Goal: Task Accomplishment & Management: Complete application form

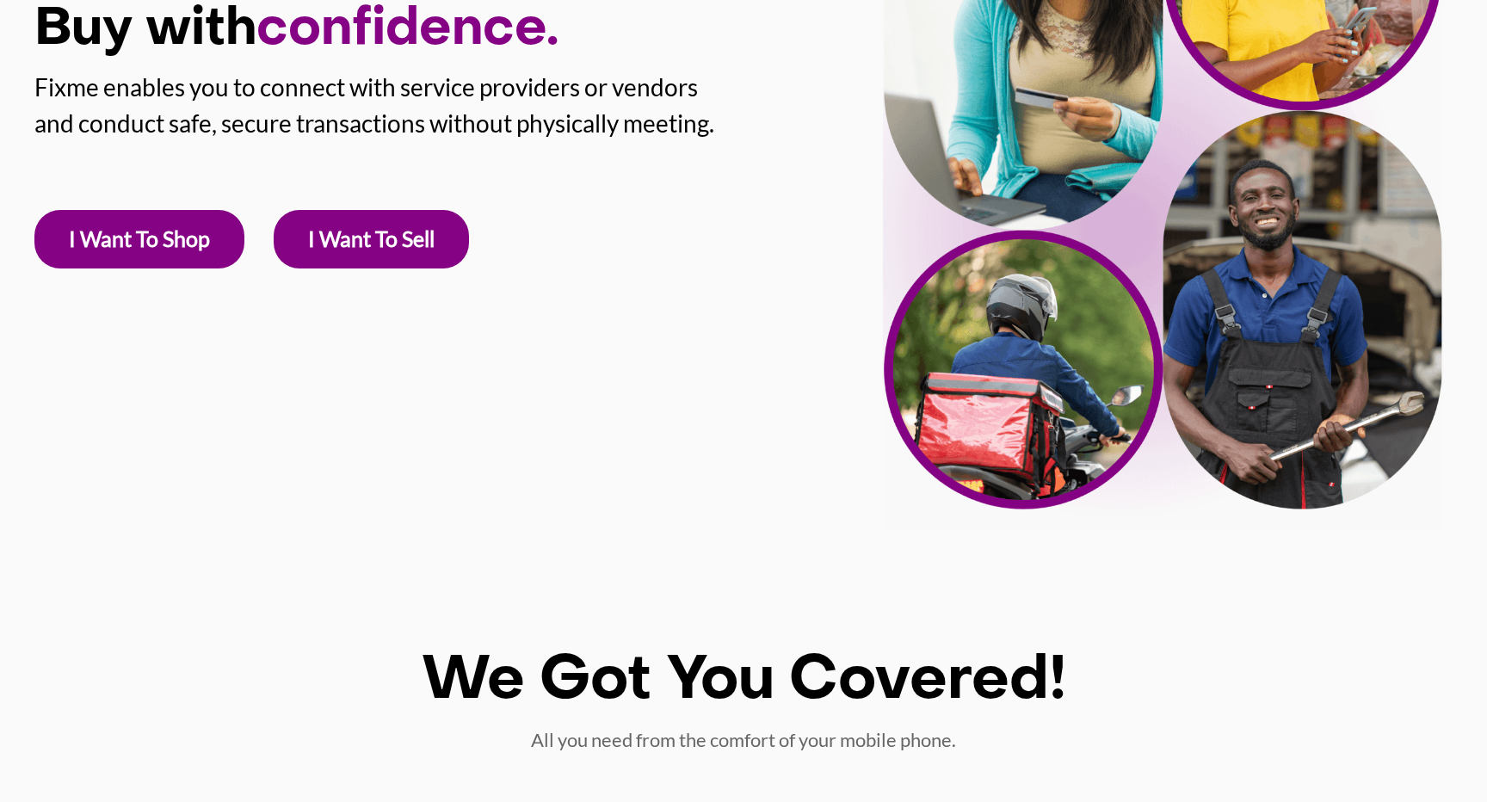
scroll to position [274, 0]
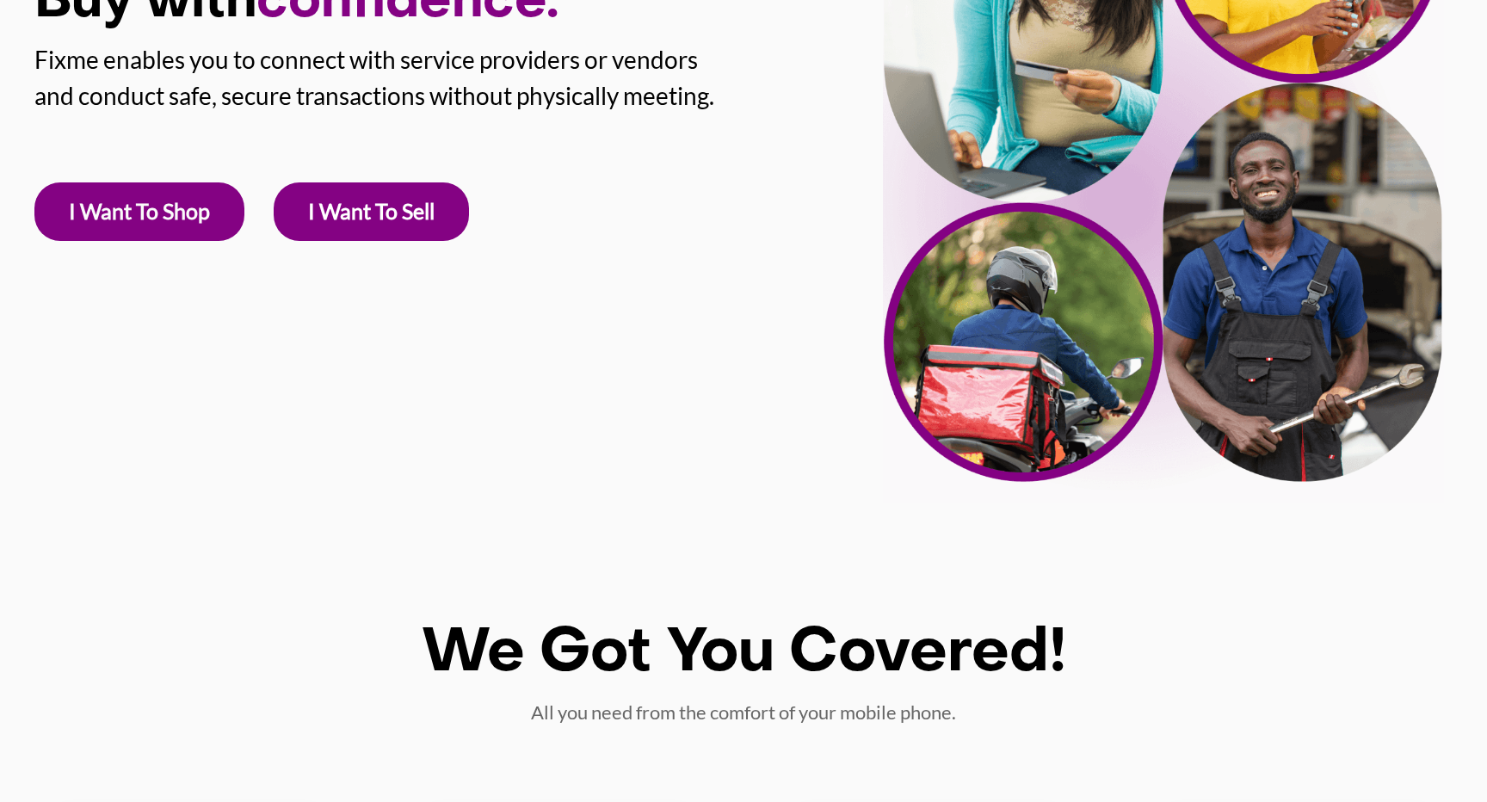
click at [157, 213] on link "I Want To Shop" at bounding box center [139, 211] width 210 height 59
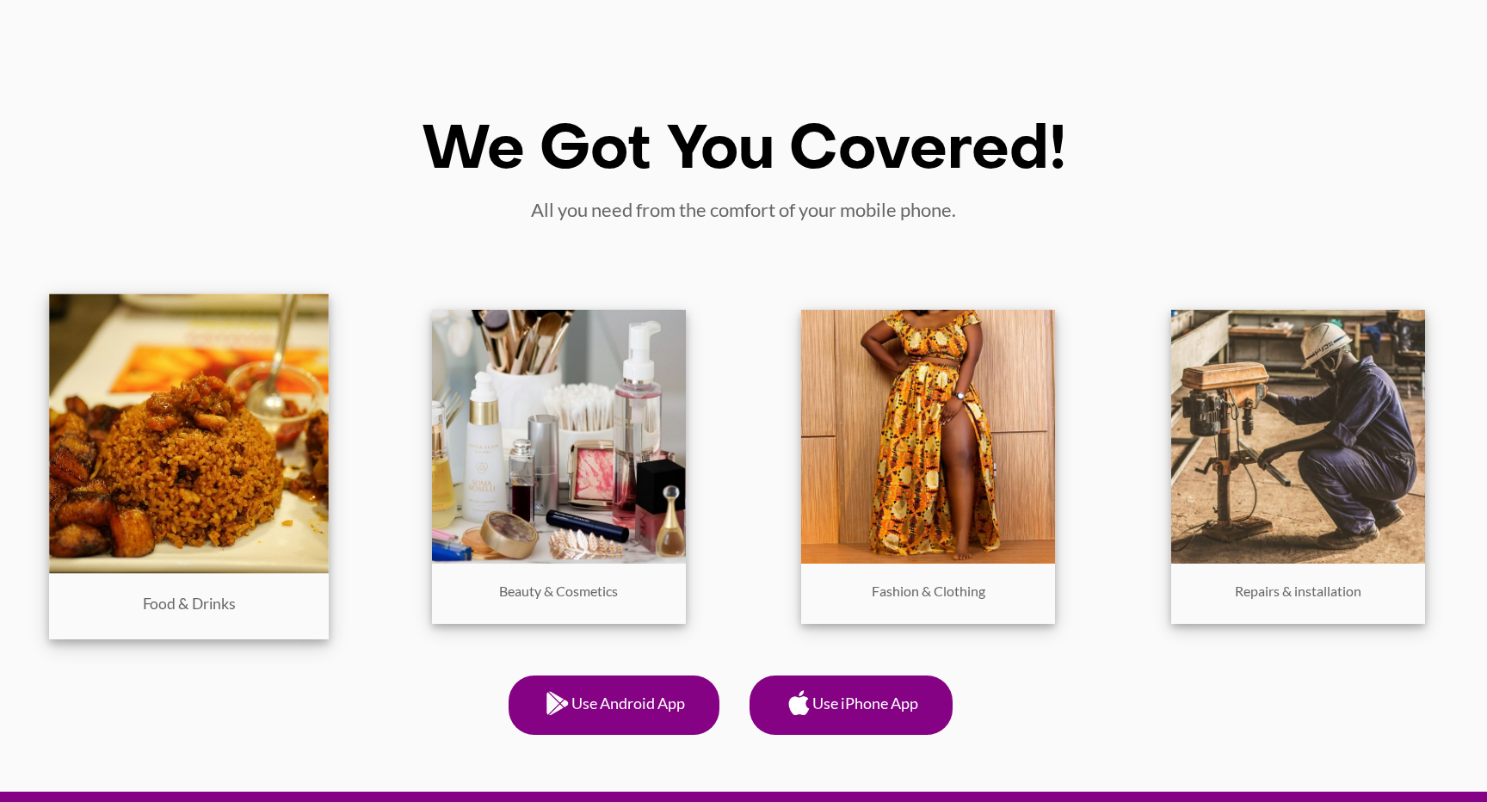
click at [200, 489] on img at bounding box center [190, 434] width 280 height 280
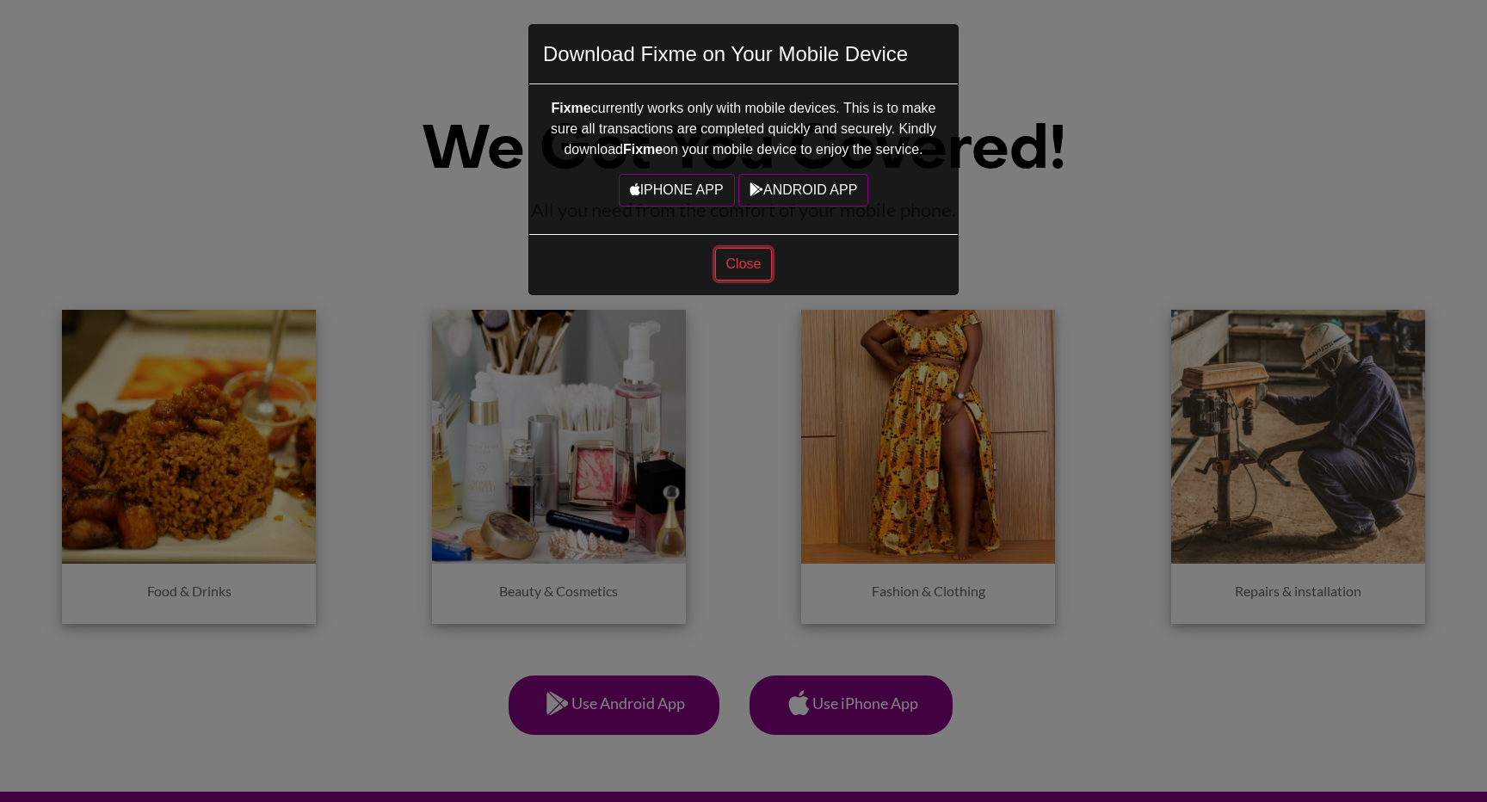
drag, startPoint x: 759, startPoint y: 262, endPoint x: 848, endPoint y: 244, distance: 91.3
click at [848, 245] on div "Close" at bounding box center [743, 264] width 429 height 60
drag, startPoint x: 774, startPoint y: 267, endPoint x: 805, endPoint y: 268, distance: 31.0
click at [798, 268] on p "Close" at bounding box center [743, 264] width 429 height 33
click at [738, 267] on button "Close" at bounding box center [744, 264] width 58 height 33
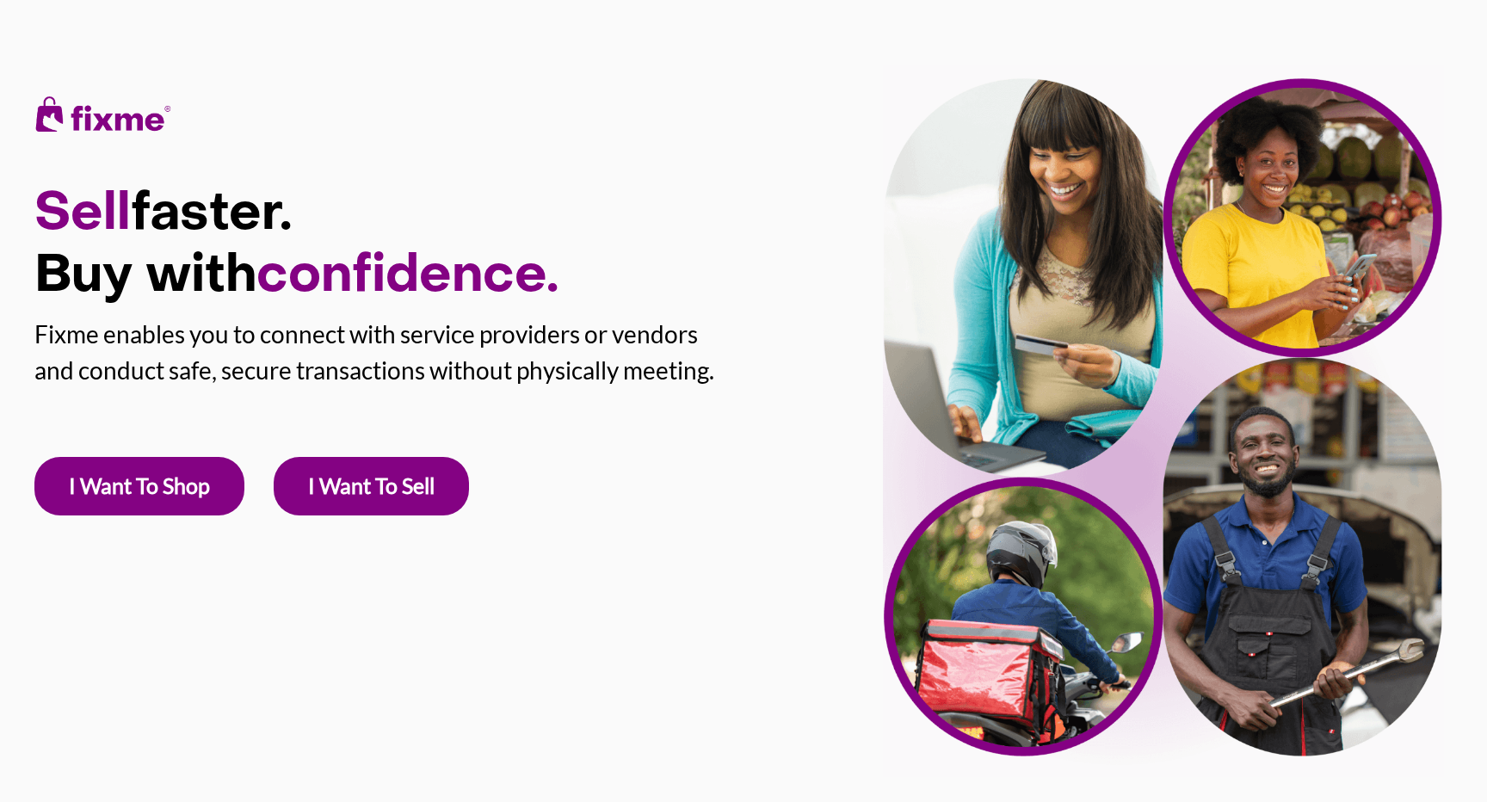
scroll to position [777, 0]
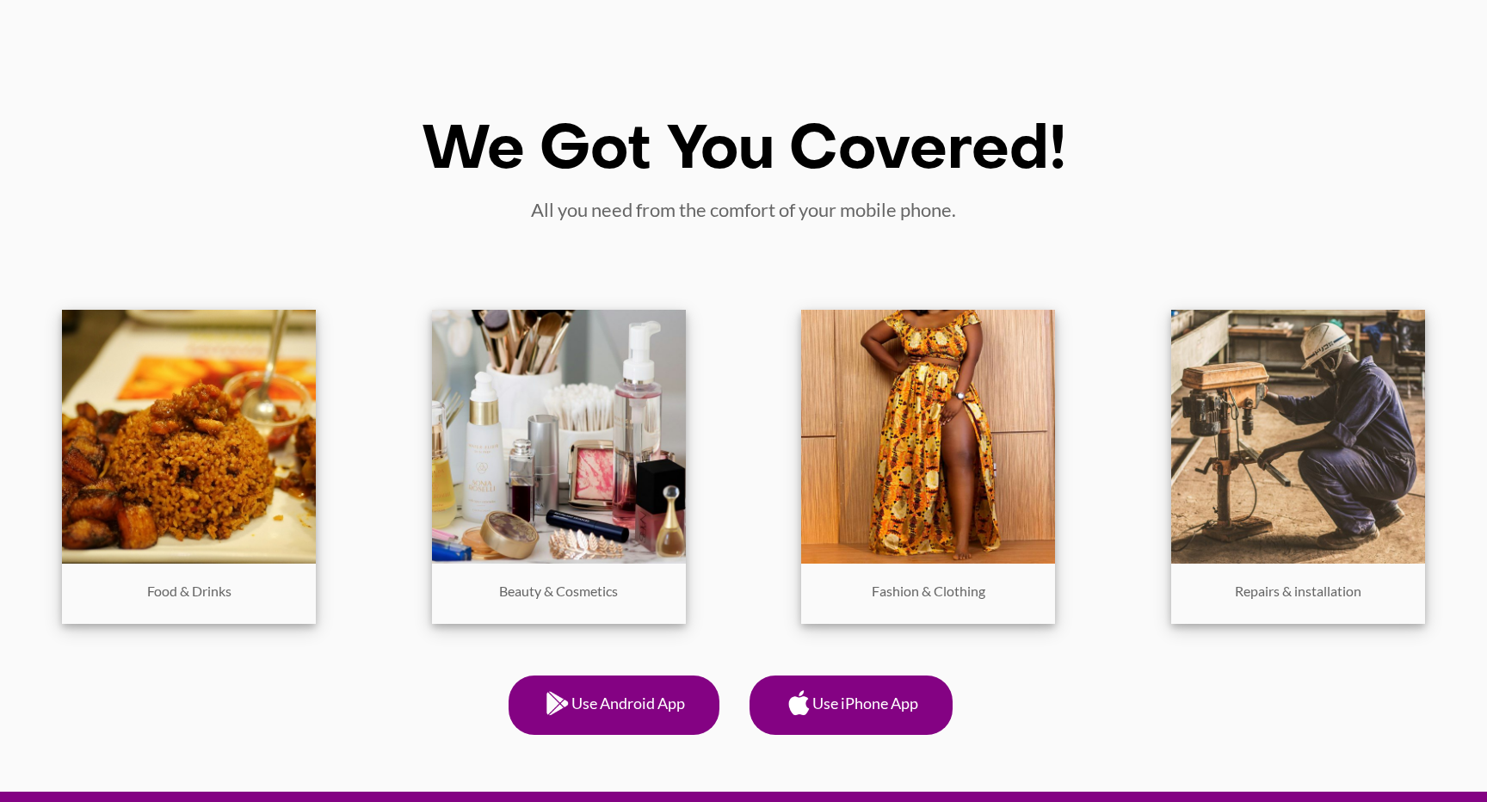
click at [357, 114] on div "We Got You Covered! All you need from the comfort of your mobile phone. Food & …" at bounding box center [743, 396] width 1487 height 792
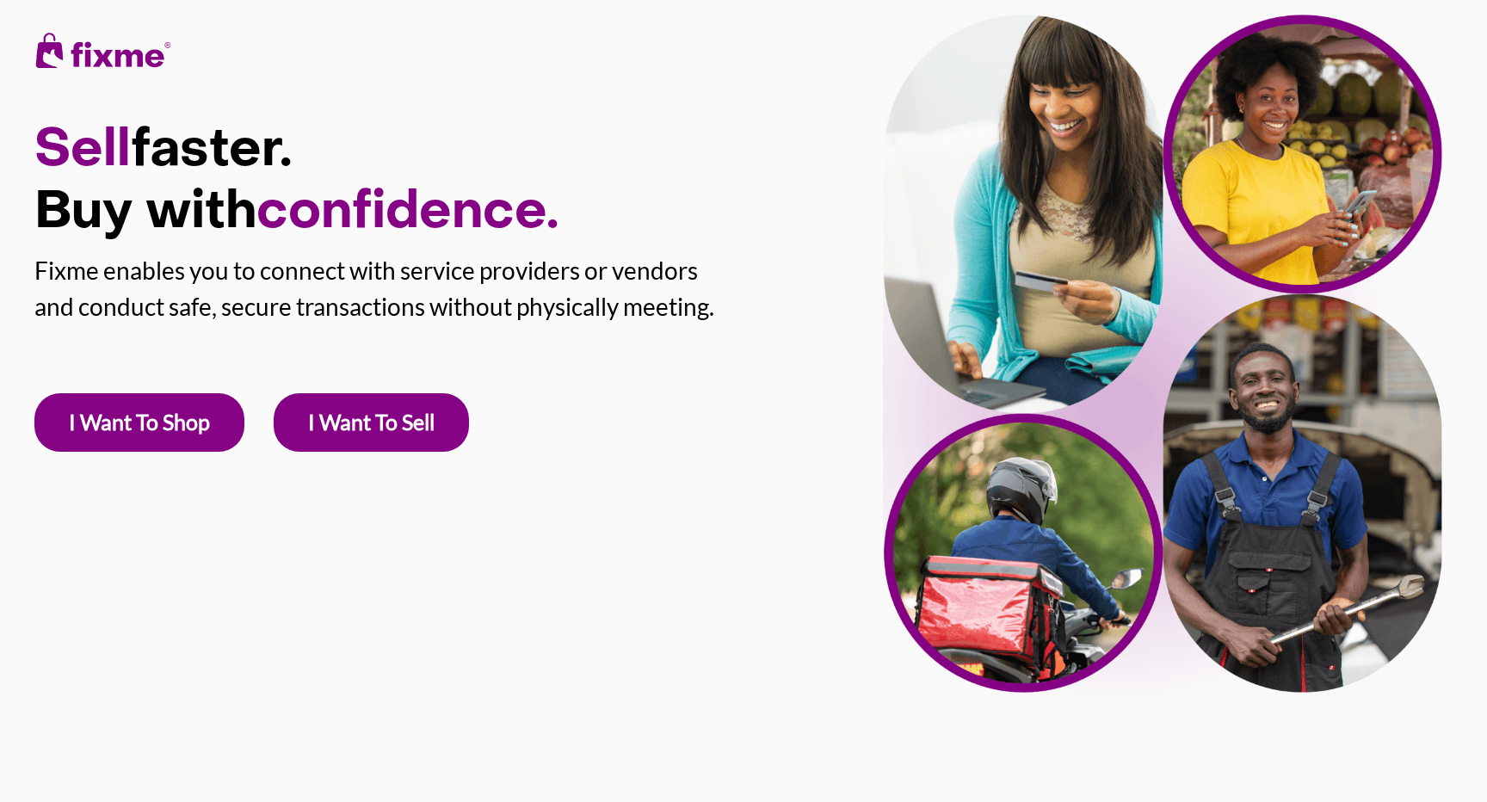
scroll to position [0, 0]
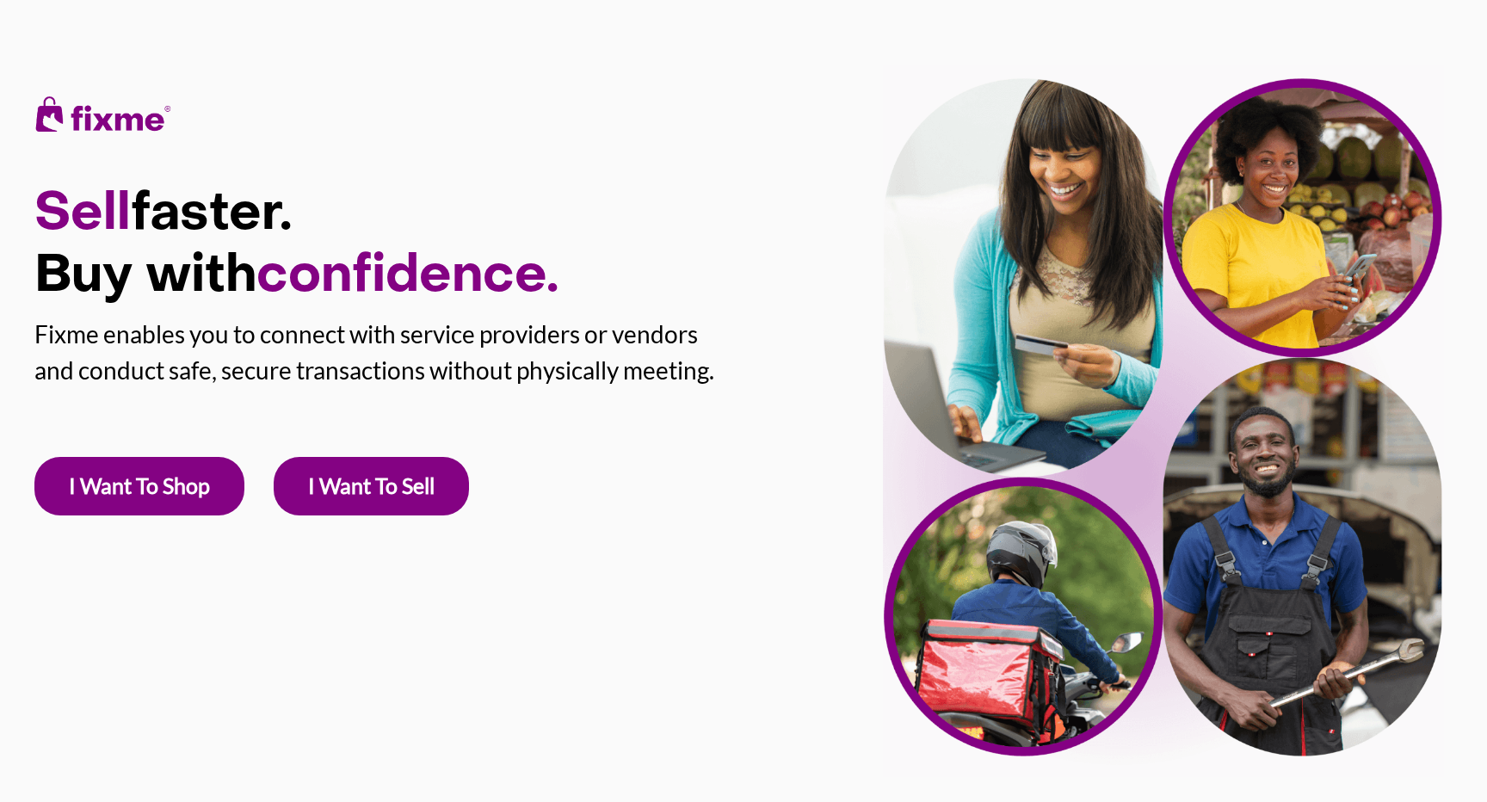
click at [503, 105] on div "Sell faster. Buy with confidence. Fixme enables you to connect with service pro…" at bounding box center [428, 270] width 857 height 541
click at [381, 481] on link "I Want To Sell" at bounding box center [371, 486] width 195 height 59
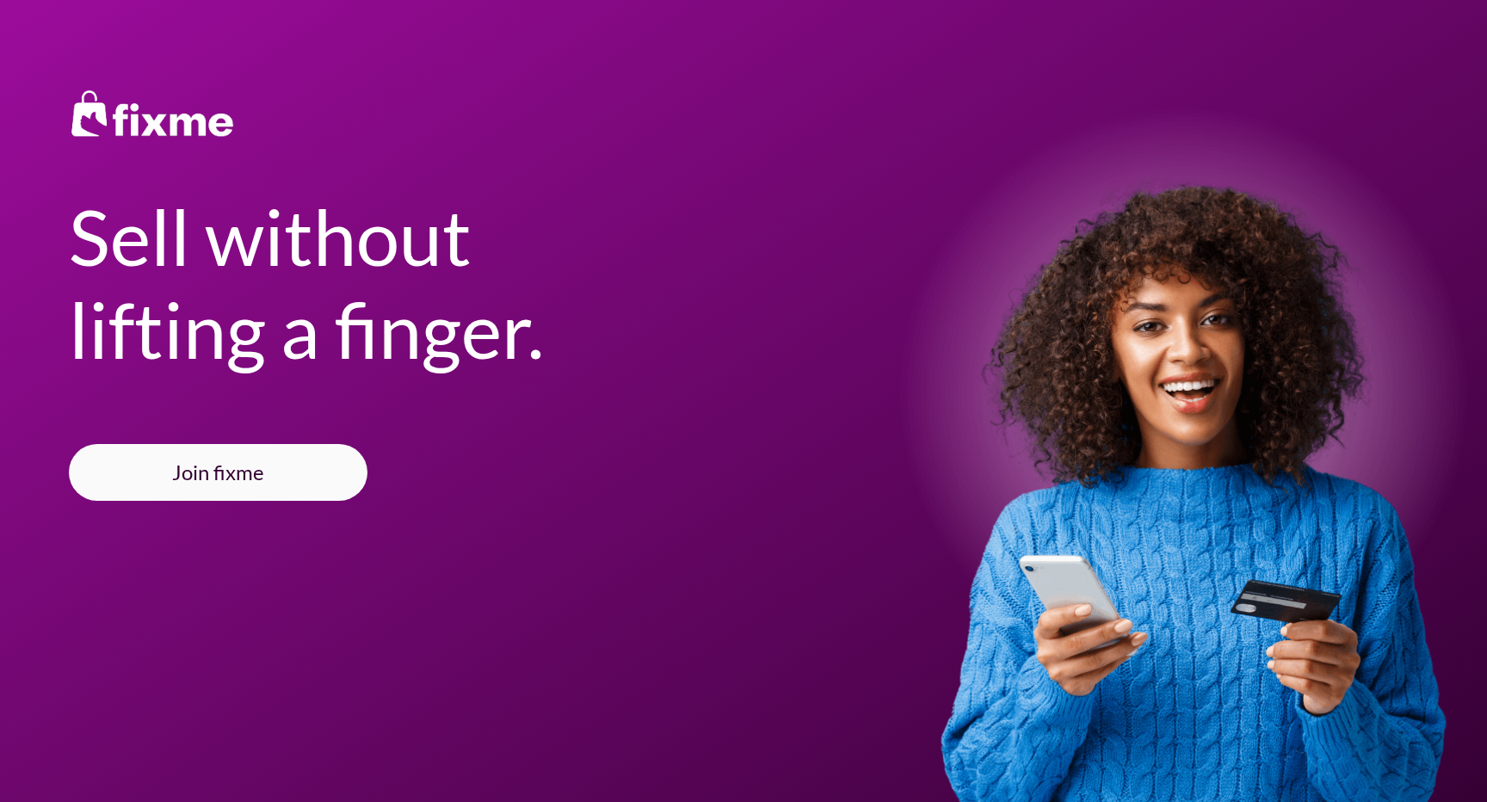
click at [63, 112] on div "Sell without lifting a finger. Join fixme" at bounding box center [428, 259] width 857 height 518
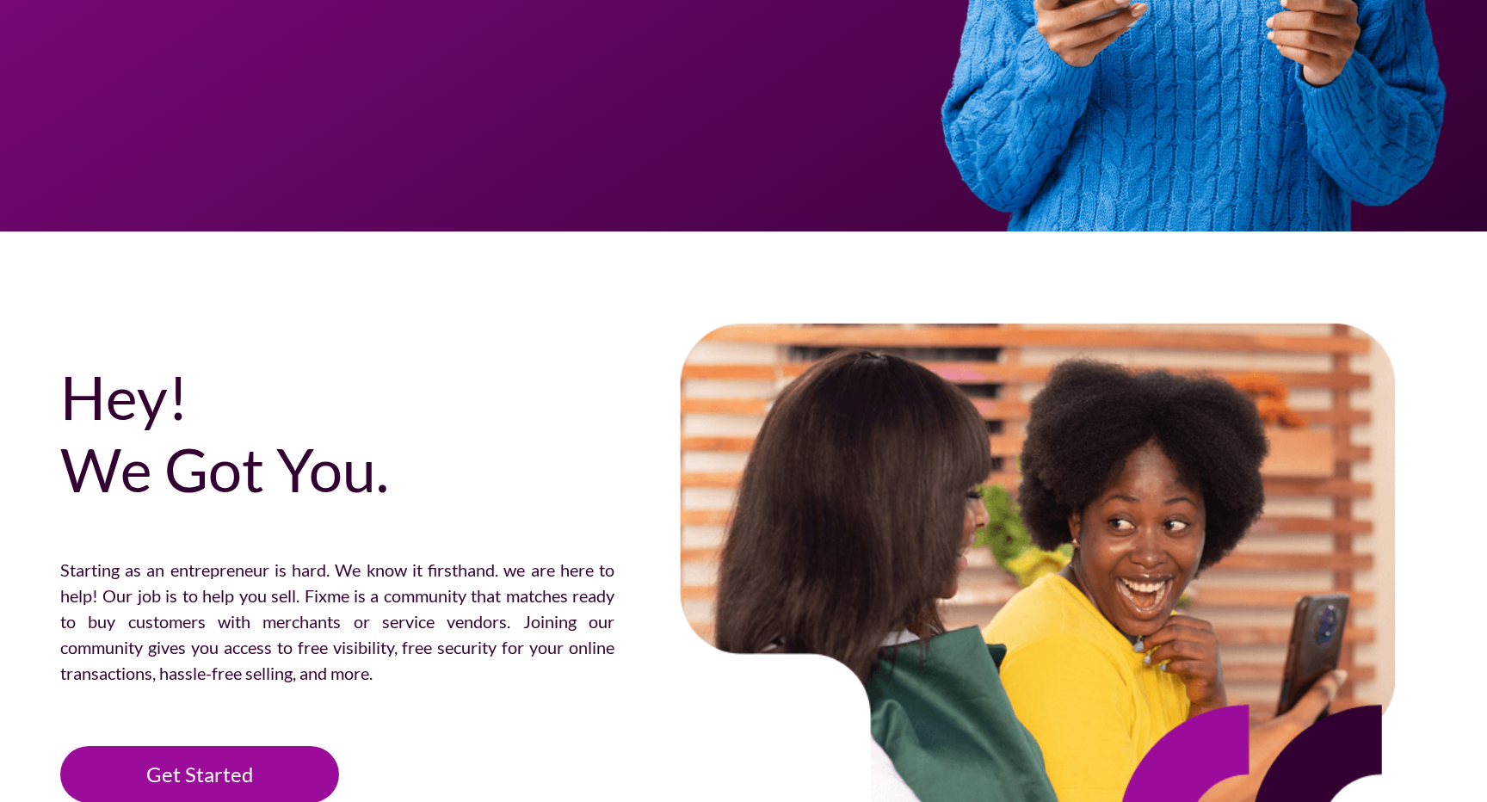
scroll to position [772, 0]
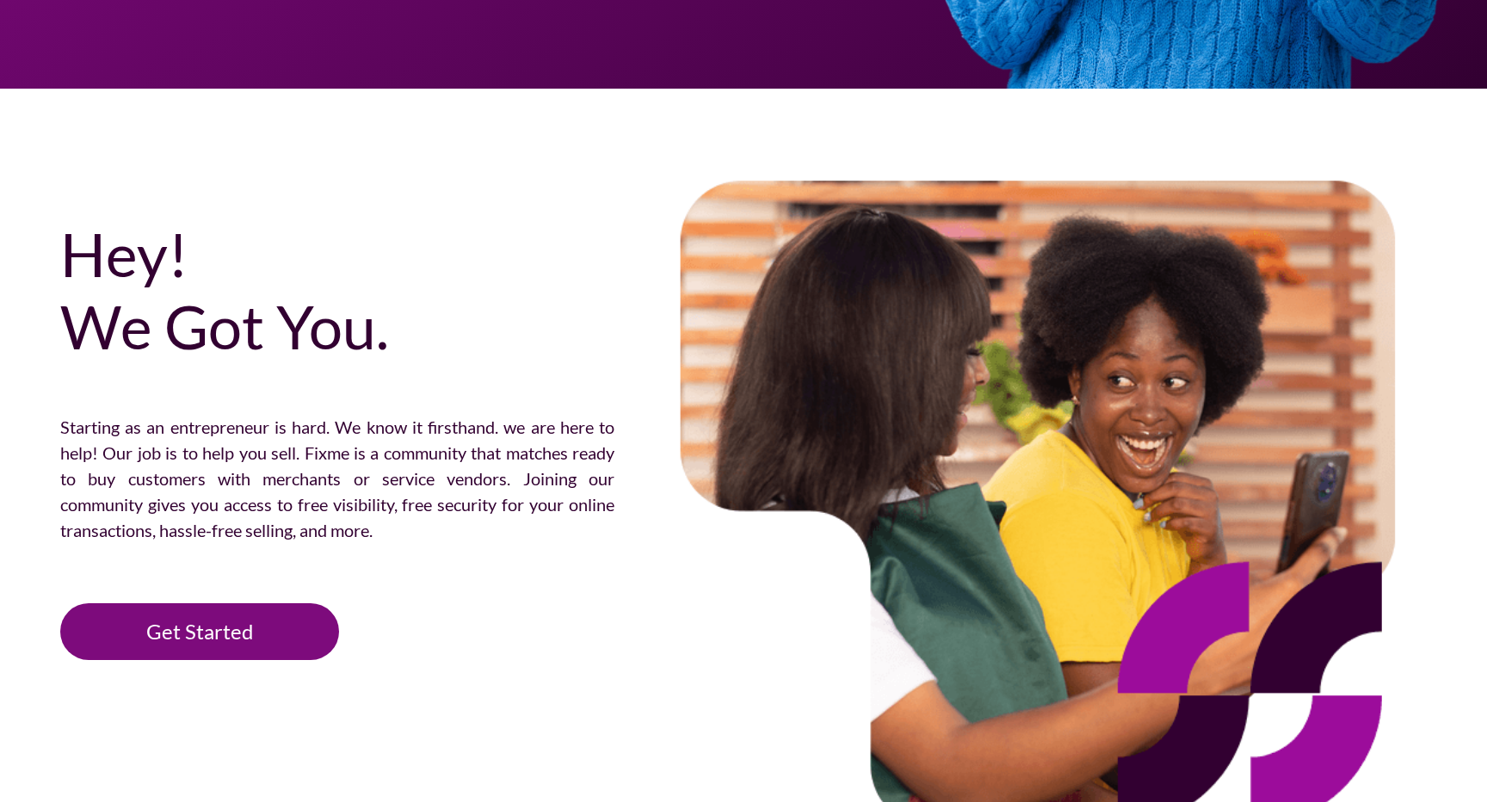
click at [192, 631] on link "Get Started" at bounding box center [199, 631] width 279 height 57
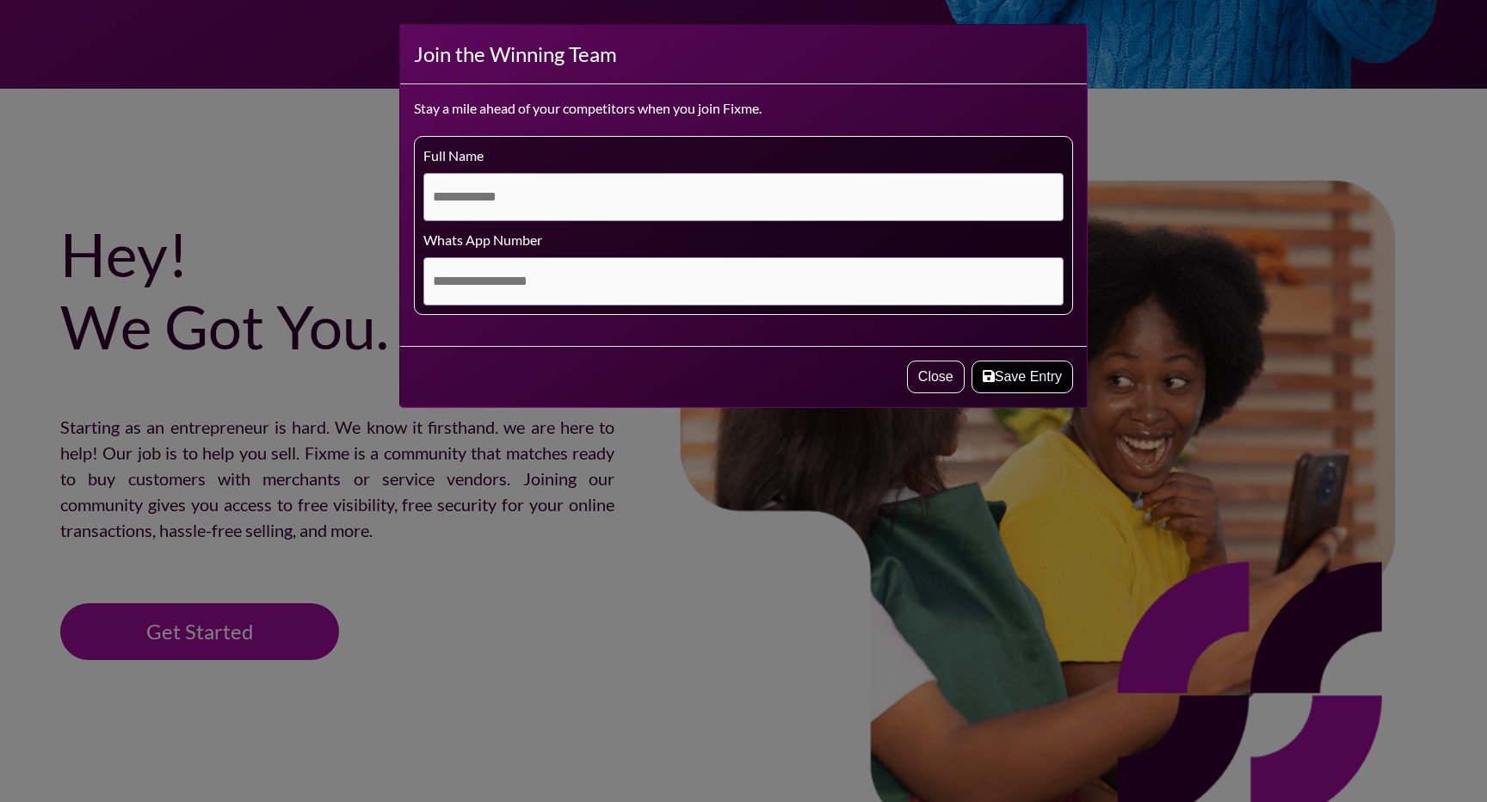
click at [527, 200] on input "text" at bounding box center [743, 197] width 640 height 48
click at [920, 189] on input "text" at bounding box center [743, 197] width 640 height 48
type input "**********"
click at [1014, 375] on button "Save Entry" at bounding box center [1022, 377] width 102 height 33
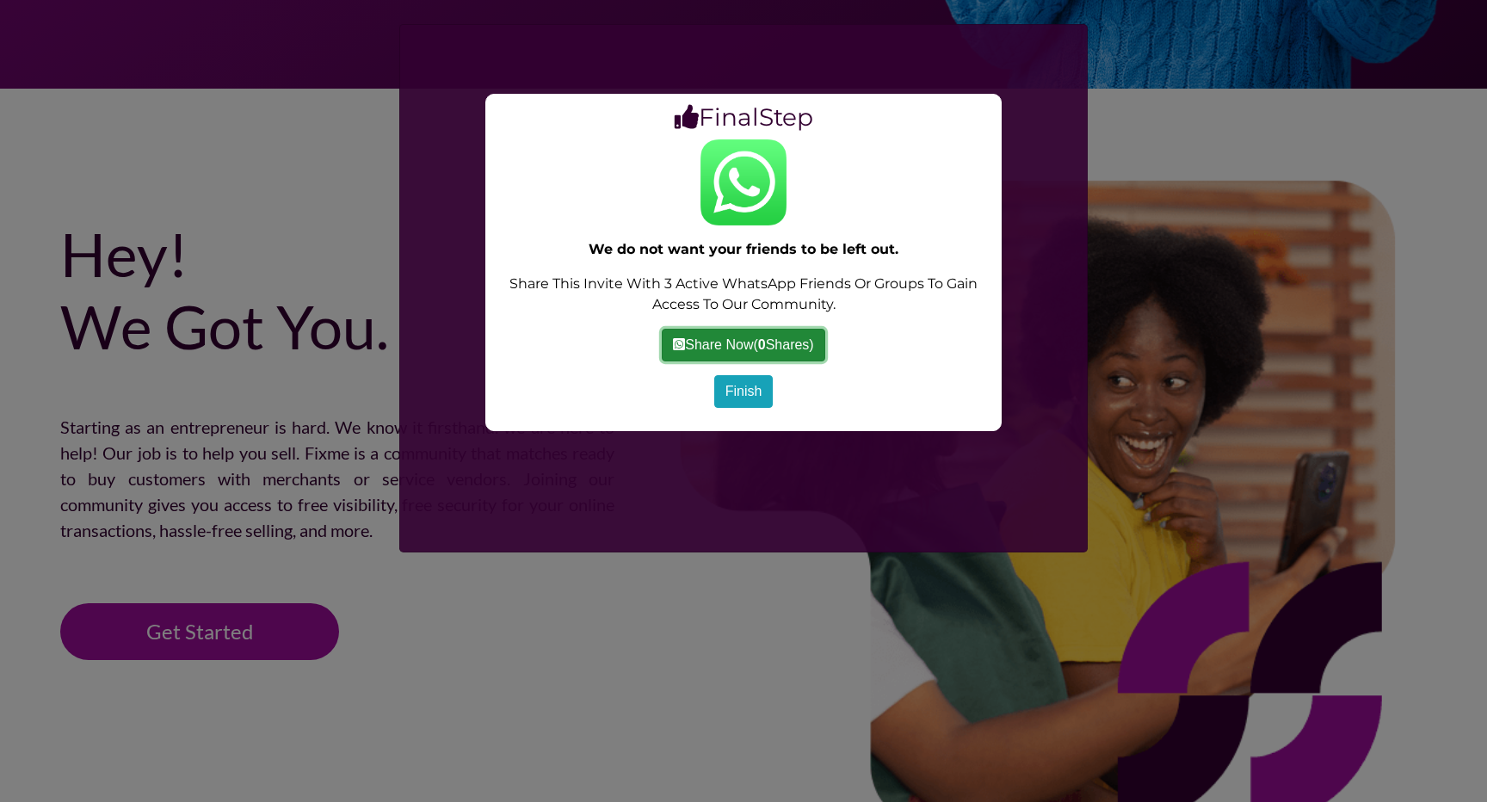
click at [720, 349] on link "Share Now ( 0 Shares)" at bounding box center [743, 345] width 163 height 33
click at [1197, 201] on div "**********" at bounding box center [743, 401] width 1487 height 802
click at [684, 597] on div "**********" at bounding box center [743, 401] width 1487 height 802
